Goal: Task Accomplishment & Management: Manage account settings

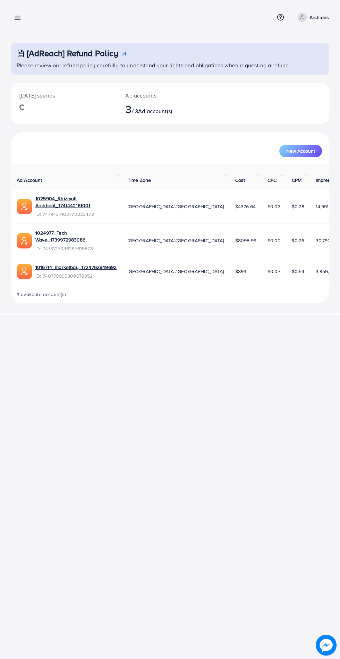
click at [19, 20] on line at bounding box center [18, 20] width 6 height 0
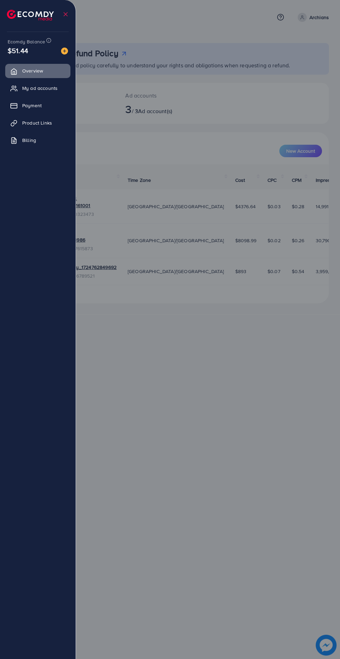
click at [57, 91] on span "My ad accounts" at bounding box center [39, 88] width 35 height 7
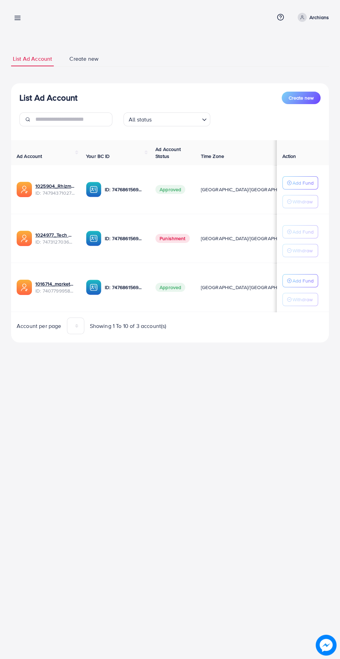
scroll to position [0, 19]
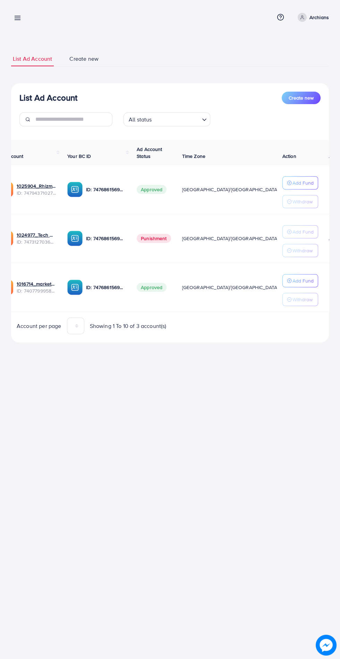
click at [307, 283] on p "Add Fund" at bounding box center [302, 280] width 21 height 8
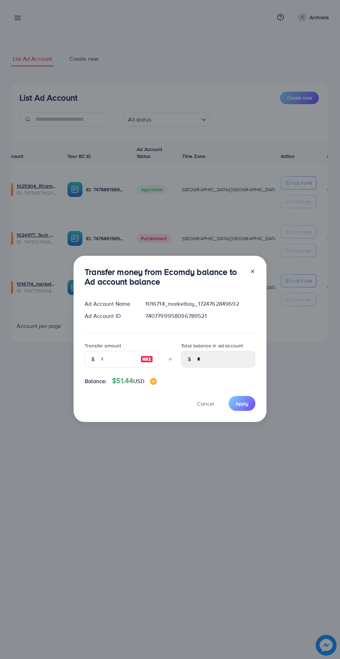
click at [147, 360] on img at bounding box center [146, 359] width 12 height 8
type input "**"
type input "*****"
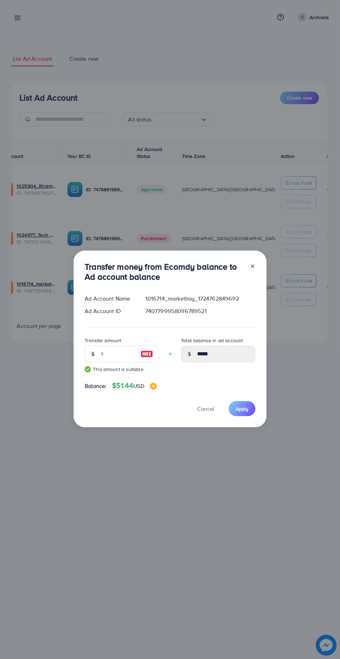
click at [260, 408] on div "Transfer money from Ecomdy balance to Ad account balance Ad Account Name 101671…" at bounding box center [170, 338] width 193 height 177
click at [245, 409] on span "Apply" at bounding box center [241, 408] width 13 height 7
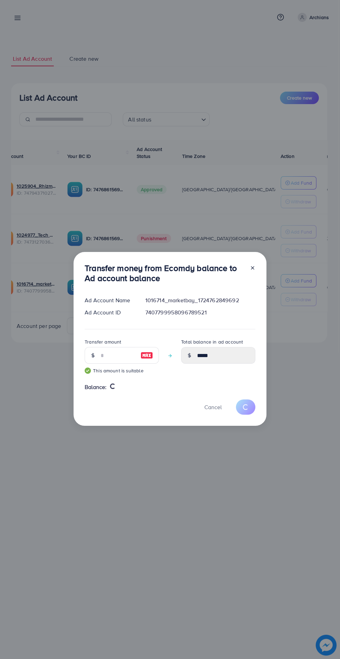
type input "*"
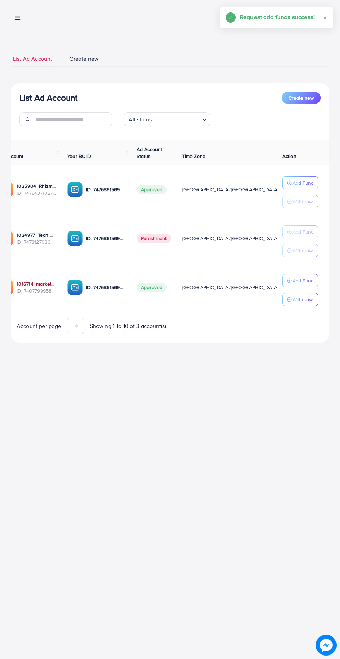
click at [38, 284] on link "1016714_marketbay_1724762849692" at bounding box center [37, 283] width 40 height 7
